Goal: Transaction & Acquisition: Purchase product/service

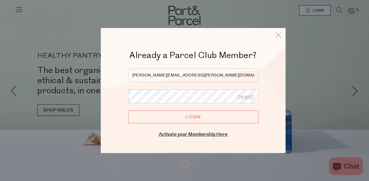
click at [128, 111] on input "Login" at bounding box center [193, 117] width 130 height 13
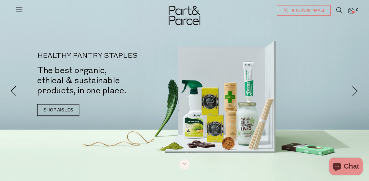
click at [316, 9] on span "Hi [PERSON_NAME]" at bounding box center [306, 10] width 35 height 5
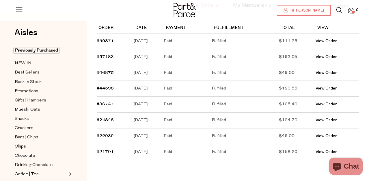
scroll to position [63, 0]
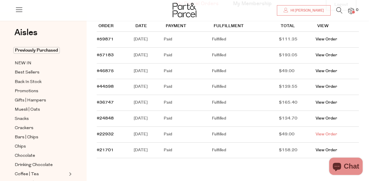
click at [327, 133] on link "View Order" at bounding box center [327, 134] width 22 height 6
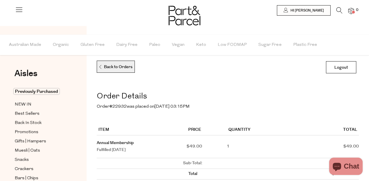
click at [109, 64] on p "Back to Orders" at bounding box center [115, 67] width 34 height 12
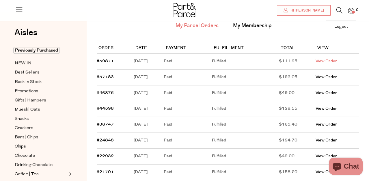
scroll to position [29, 0]
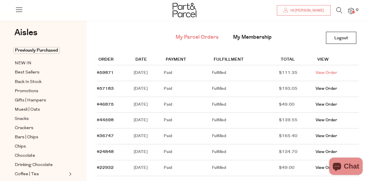
click at [329, 72] on link "View Order" at bounding box center [327, 73] width 22 height 6
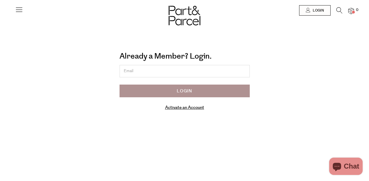
click at [141, 71] on input "email" at bounding box center [185, 71] width 130 height 12
type input "renee.smythe@outlook.com"
click at [172, 93] on input "Login" at bounding box center [185, 91] width 130 height 13
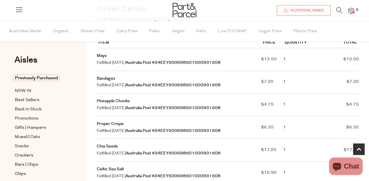
scroll to position [87, 0]
click at [101, 56] on link "Mayo" at bounding box center [102, 56] width 10 height 6
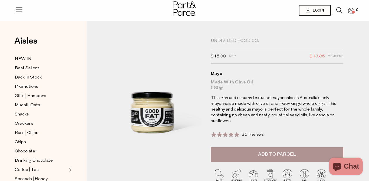
click at [251, 148] on button "Add to Parcel" at bounding box center [277, 154] width 133 height 14
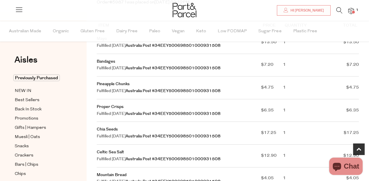
scroll to position [106, 0]
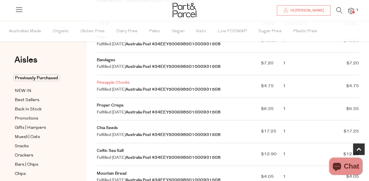
click at [105, 82] on link "Pineapple Chunks" at bounding box center [113, 83] width 33 height 6
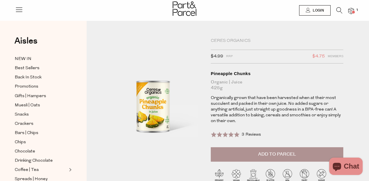
click at [263, 154] on span "Add to Parcel" at bounding box center [277, 154] width 38 height 7
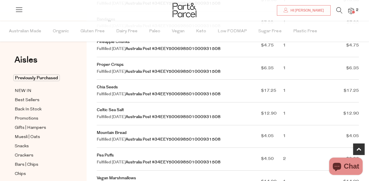
scroll to position [147, 0]
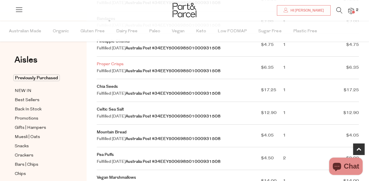
click at [105, 62] on link "Proper Crisps" at bounding box center [110, 64] width 27 height 6
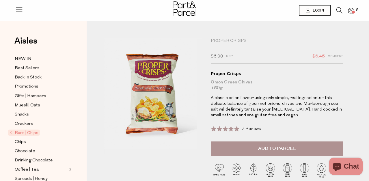
click at [253, 147] on button "Add to Parcel" at bounding box center [277, 148] width 133 height 14
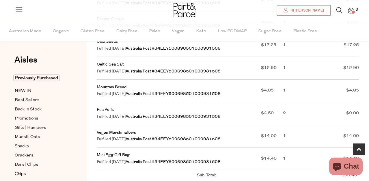
scroll to position [192, 0]
click at [105, 109] on link "Pea Puffs" at bounding box center [105, 110] width 17 height 6
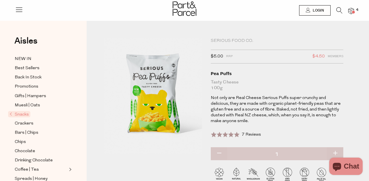
click at [333, 150] on button "button" at bounding box center [335, 153] width 16 height 13
type input "2"
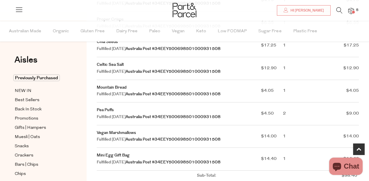
scroll to position [226, 0]
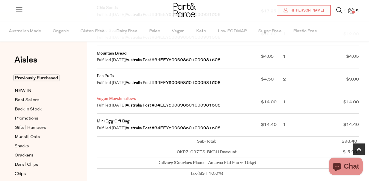
click at [127, 97] on link "Vegan Marshmallows" at bounding box center [116, 99] width 39 height 6
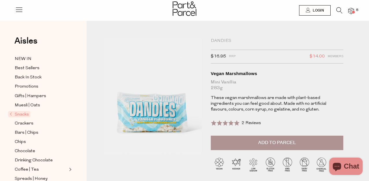
click at [268, 141] on span "Add to Parcel" at bounding box center [277, 142] width 38 height 7
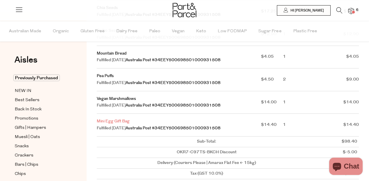
click at [121, 122] on link "Mini Egg Gift Bag" at bounding box center [113, 121] width 33 height 6
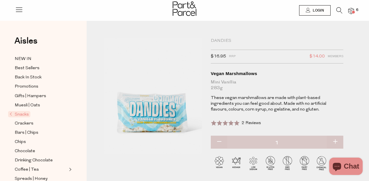
click at [217, 39] on div "Dandies" at bounding box center [277, 41] width 133 height 6
click at [338, 9] on icon at bounding box center [339, 10] width 6 height 6
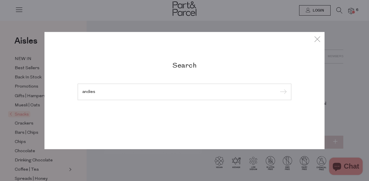
type input "andies"
click at [278, 88] on input "submit" at bounding box center [282, 92] width 9 height 9
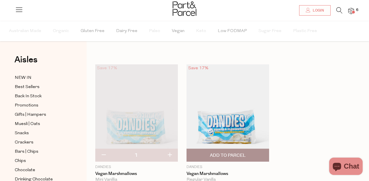
scroll to position [34, 0]
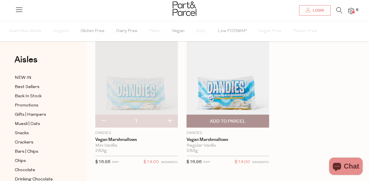
click at [231, 121] on span "Add To Parcel" at bounding box center [228, 121] width 36 height 6
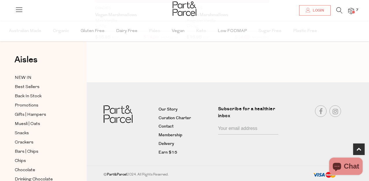
scroll to position [0, 0]
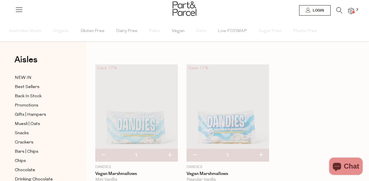
click at [92, 52] on div "Search results for "andies" Close Browse Aisles Clear All Filter Clear Australi…" at bounding box center [228, 170] width 282 height 340
click at [319, 9] on span "Login" at bounding box center [317, 10] width 13 height 5
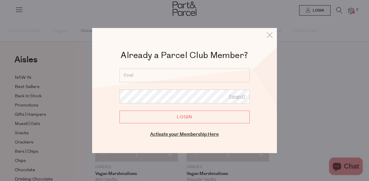
click at [166, 75] on input "email" at bounding box center [185, 75] width 130 height 14
click at [74, 44] on div at bounding box center [184, 90] width 369 height 181
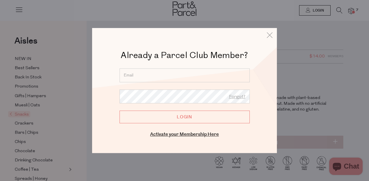
click at [176, 75] on input "email" at bounding box center [185, 75] width 130 height 14
type input "[PERSON_NAME][EMAIL_ADDRESS][PERSON_NAME][DOMAIN_NAME]"
click at [120, 111] on input "Login" at bounding box center [185, 117] width 130 height 13
click at [185, 115] on input "Login" at bounding box center [185, 117] width 130 height 13
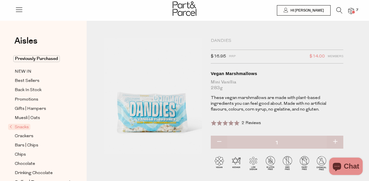
click at [350, 9] on img at bounding box center [351, 11] width 6 height 7
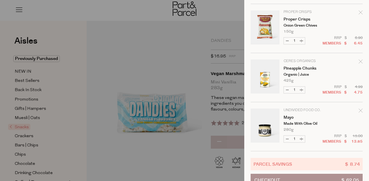
scroll to position [165, 0]
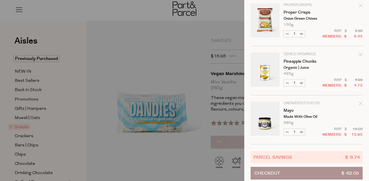
click at [195, 32] on div at bounding box center [184, 90] width 369 height 181
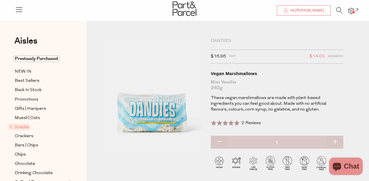
click at [305, 12] on span "Hi [PERSON_NAME]" at bounding box center [306, 10] width 35 height 5
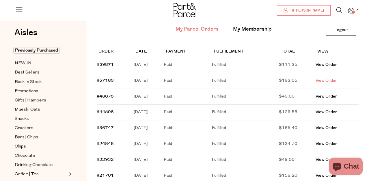
click at [330, 80] on link "View Order" at bounding box center [327, 81] width 22 height 6
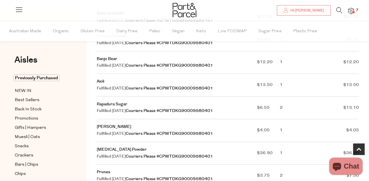
scroll to position [219, 0]
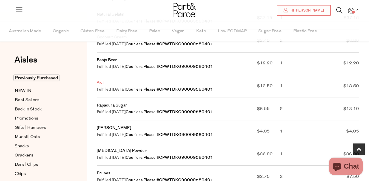
click at [100, 82] on link "Aioli" at bounding box center [101, 83] width 8 height 6
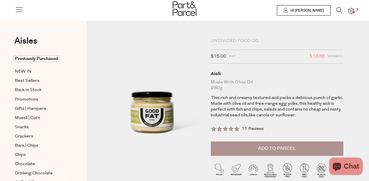
click at [266, 146] on span "Add to Parcel" at bounding box center [277, 148] width 38 height 7
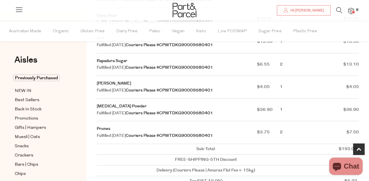
scroll to position [267, 0]
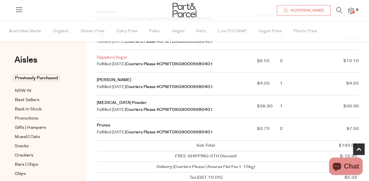
click at [108, 58] on link "Rapadura Sugar" at bounding box center [112, 58] width 31 height 6
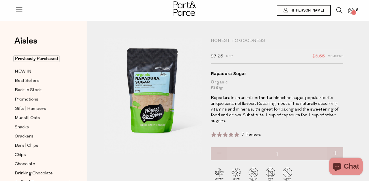
click at [336, 151] on button "button" at bounding box center [335, 153] width 16 height 13
type input "2"
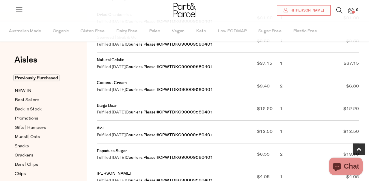
scroll to position [173, 0]
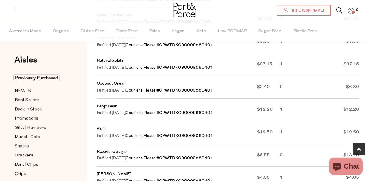
click at [339, 9] on icon at bounding box center [339, 10] width 6 height 6
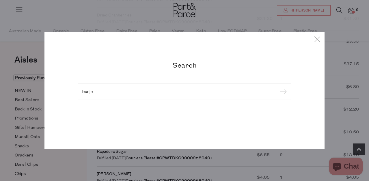
type input "banjo"
click at [278, 88] on input "submit" at bounding box center [282, 92] width 9 height 9
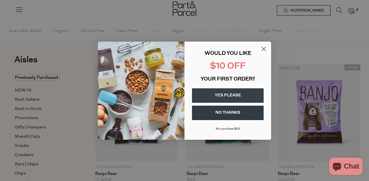
click at [263, 48] on circle "Close dialog" at bounding box center [264, 49] width 10 height 10
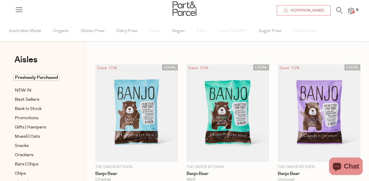
click at [317, 9] on span "Hi [PERSON_NAME]" at bounding box center [306, 10] width 35 height 5
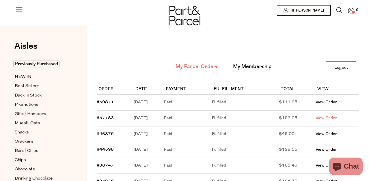
click at [330, 119] on link "View Order" at bounding box center [327, 118] width 22 height 6
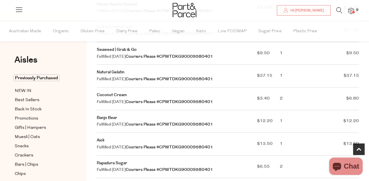
scroll to position [162, 0]
click at [337, 10] on icon at bounding box center [339, 10] width 6 height 6
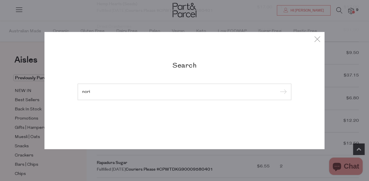
type input "nori"
click at [278, 88] on input "submit" at bounding box center [282, 92] width 9 height 9
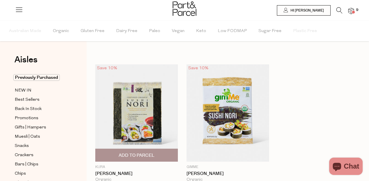
scroll to position [47, 0]
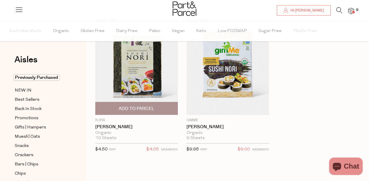
click at [139, 74] on img at bounding box center [136, 67] width 83 height 98
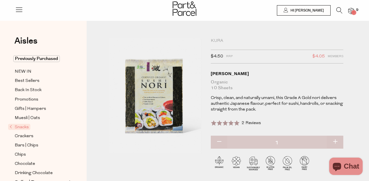
click at [335, 141] on button "button" at bounding box center [335, 142] width 16 height 13
type input "2"
click at [321, 11] on span "Hi [PERSON_NAME]" at bounding box center [306, 10] width 35 height 5
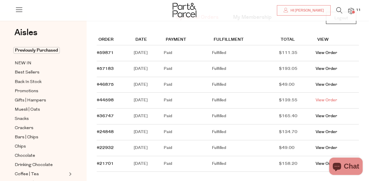
click at [328, 100] on link "View Order" at bounding box center [327, 100] width 22 height 6
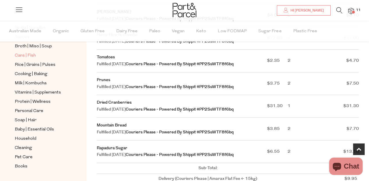
scroll to position [243, 0]
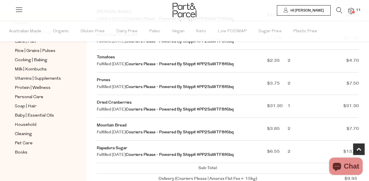
click at [317, 10] on span "Hi [PERSON_NAME]" at bounding box center [306, 10] width 35 height 5
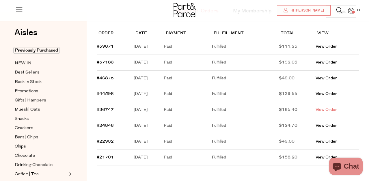
click at [330, 111] on link "View Order" at bounding box center [327, 110] width 22 height 6
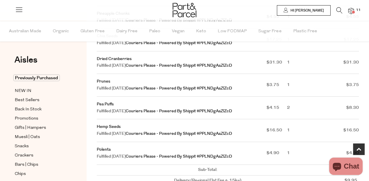
click at [317, 12] on span "Hi [PERSON_NAME]" at bounding box center [306, 10] width 35 height 5
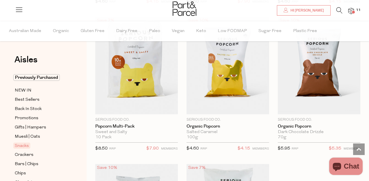
scroll to position [2280, 0]
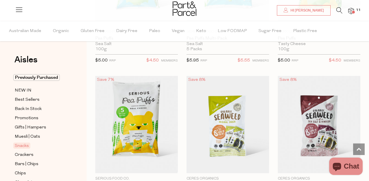
type input "2"
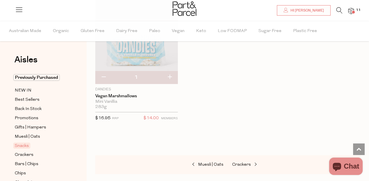
scroll to position [3446, 0]
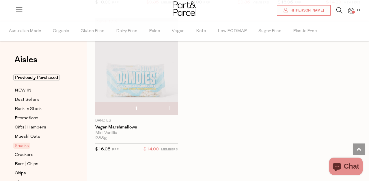
click at [355, 11] on span "11" at bounding box center [359, 10] width 8 height 5
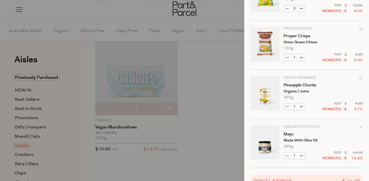
scroll to position [317, 0]
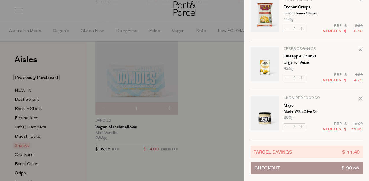
click at [303, 76] on button "Increase Pineapple Chunks" at bounding box center [301, 77] width 7 height 7
type input "2"
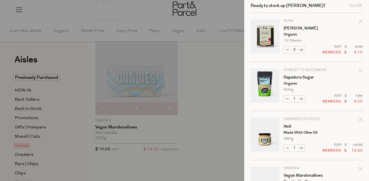
scroll to position [0, 0]
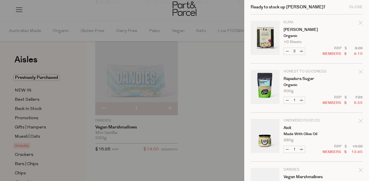
click at [89, 15] on div at bounding box center [184, 90] width 369 height 181
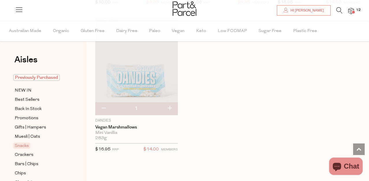
click at [24, 78] on span "Previously Purchased" at bounding box center [36, 77] width 46 height 7
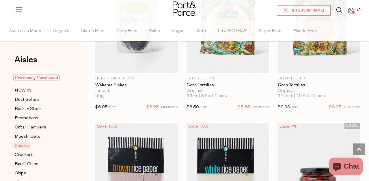
scroll to position [3033, 0]
